Goal: Transaction & Acquisition: Purchase product/service

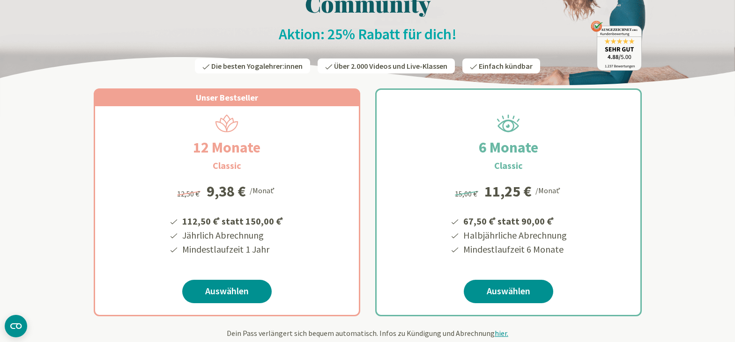
scroll to position [94, 0]
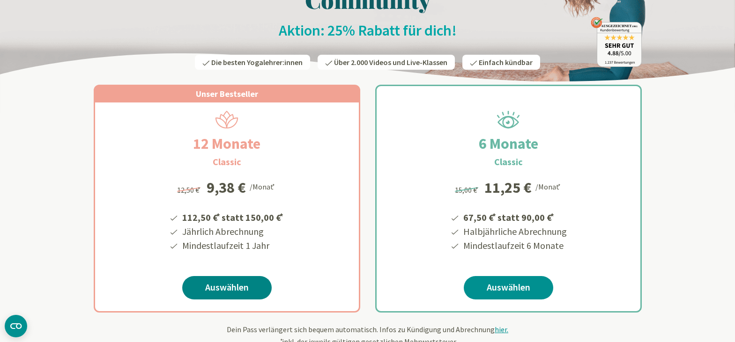
click at [238, 287] on link "Auswählen" at bounding box center [226, 287] width 89 height 23
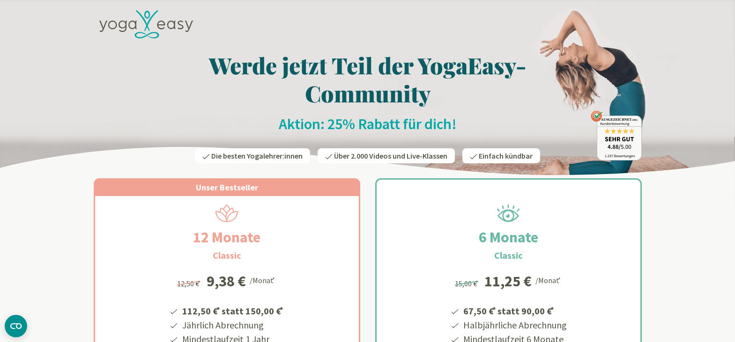
click at [149, 25] on icon at bounding box center [146, 24] width 94 height 29
